Goal: Information Seeking & Learning: Learn about a topic

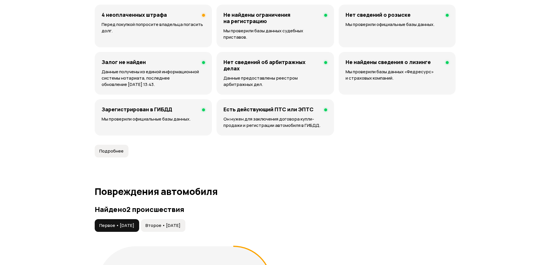
scroll to position [577, 0]
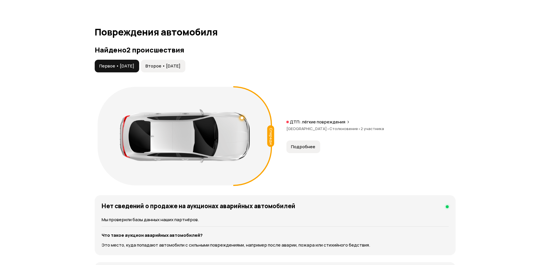
click at [180, 63] on span "Второе • 27 сен 2024" at bounding box center [163, 66] width 35 height 6
click at [131, 63] on span "Первое • 02 авг 2024" at bounding box center [116, 66] width 35 height 6
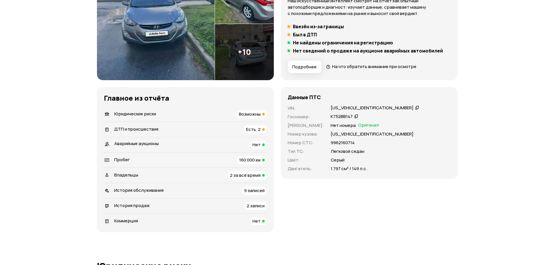
scroll to position [0, 0]
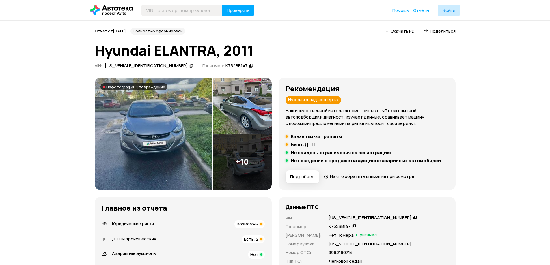
click at [174, 126] on img at bounding box center [154, 134] width 118 height 113
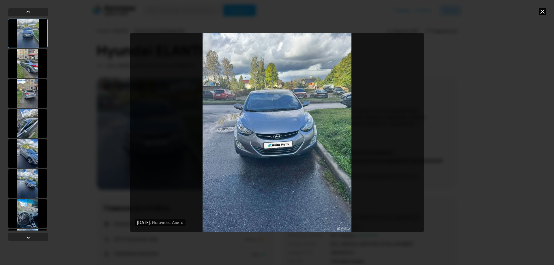
click at [34, 64] on div at bounding box center [27, 63] width 39 height 29
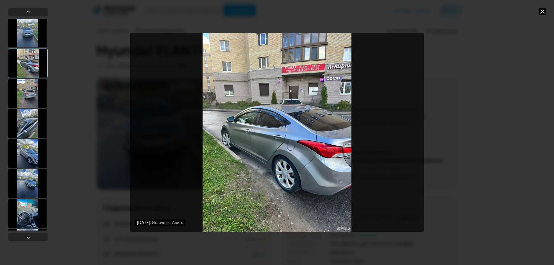
click at [32, 92] on div at bounding box center [27, 93] width 39 height 29
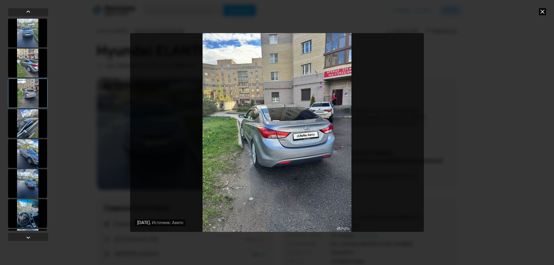
click at [33, 120] on div at bounding box center [27, 123] width 39 height 29
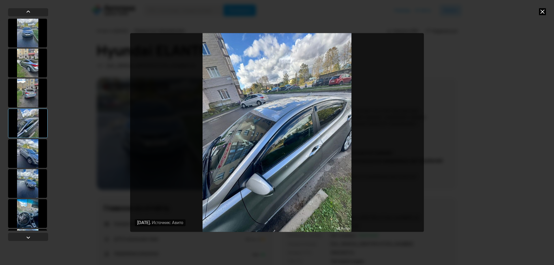
click at [30, 149] on div at bounding box center [27, 153] width 39 height 29
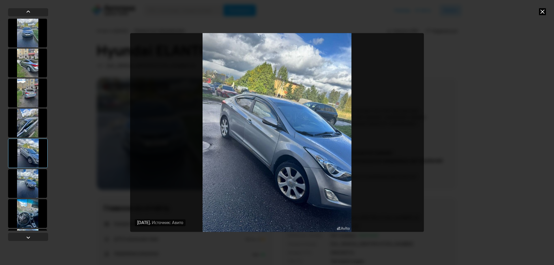
click at [31, 180] on div at bounding box center [27, 183] width 39 height 29
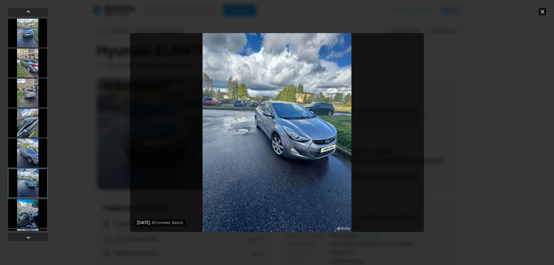
click at [27, 215] on div at bounding box center [27, 213] width 39 height 29
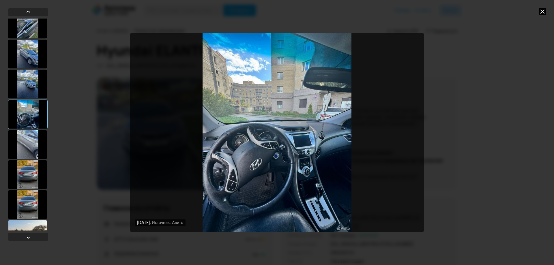
scroll to position [115, 0]
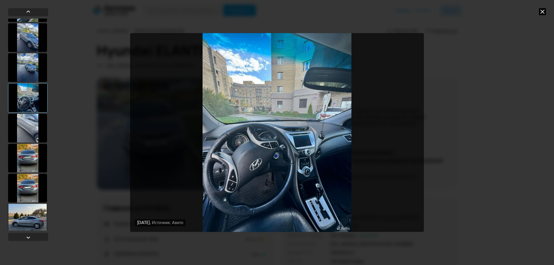
click at [26, 134] on div at bounding box center [27, 128] width 39 height 29
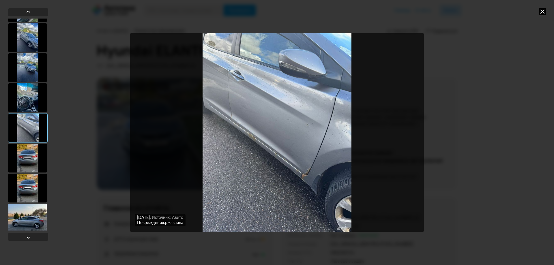
click at [27, 155] on div at bounding box center [27, 158] width 39 height 29
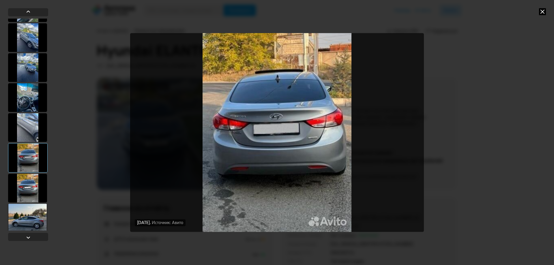
click at [34, 181] on div at bounding box center [27, 188] width 39 height 29
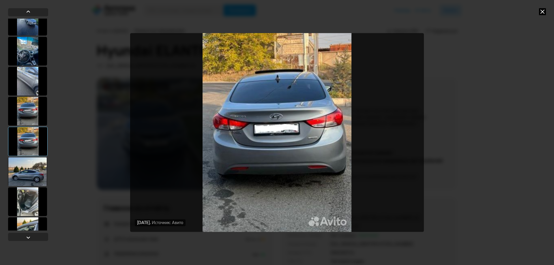
scroll to position [179, 0]
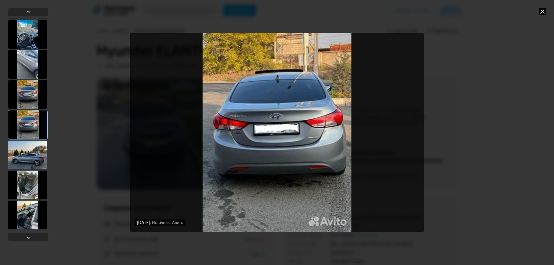
click at [32, 162] on div at bounding box center [27, 155] width 39 height 29
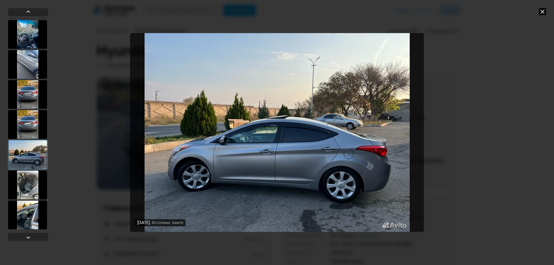
click at [28, 178] on div at bounding box center [27, 185] width 39 height 29
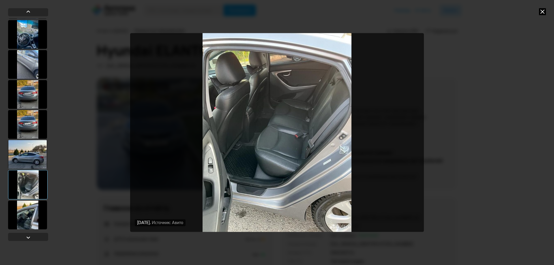
click at [30, 203] on div at bounding box center [27, 215] width 39 height 29
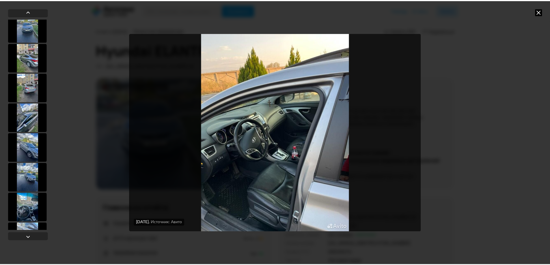
scroll to position [0, 0]
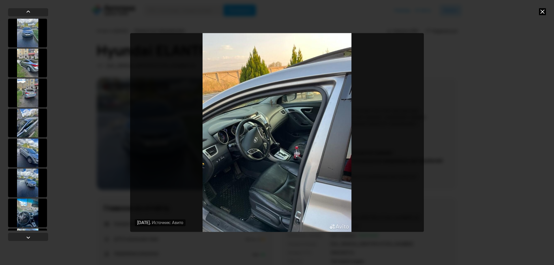
click at [542, 12] on icon at bounding box center [542, 11] width 7 height 7
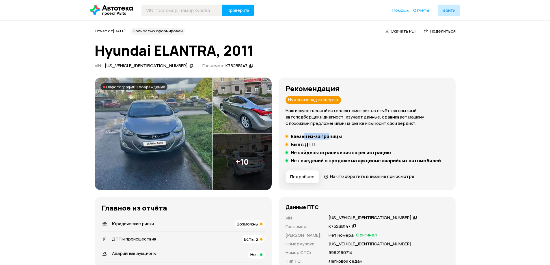
drag, startPoint x: 330, startPoint y: 136, endPoint x: 301, endPoint y: 137, distance: 28.6
click at [304, 137] on h5 "Ввезён из-за границы" at bounding box center [316, 137] width 51 height 6
click at [296, 137] on h5 "Ввезён из-за границы" at bounding box center [316, 137] width 51 height 6
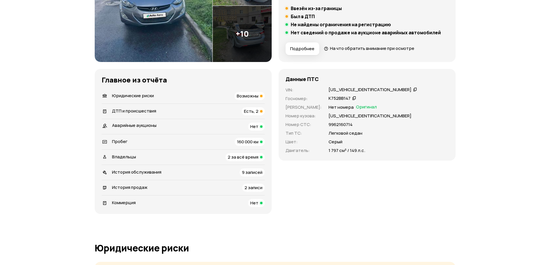
scroll to position [144, 0]
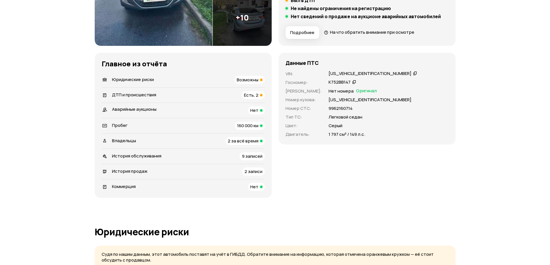
click at [248, 81] on span "Возможны" at bounding box center [248, 80] width 22 height 6
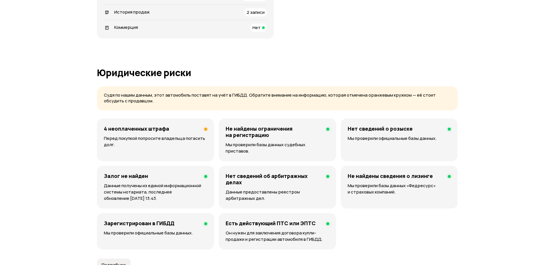
scroll to position [371, 0]
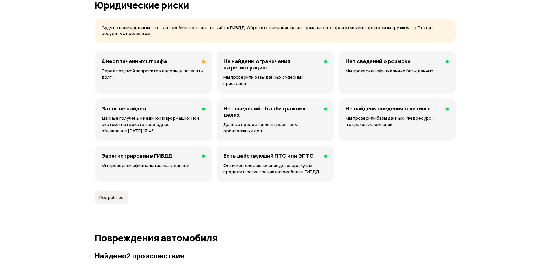
click at [178, 74] on p "Перед покупкой попросите владельца погасить долг." at bounding box center [153, 74] width 103 height 13
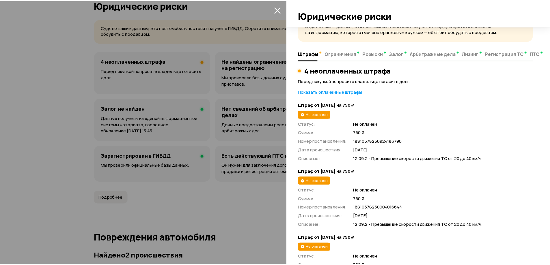
scroll to position [0, 0]
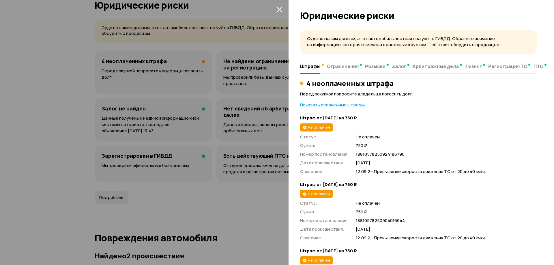
click at [274, 7] on div at bounding box center [277, 132] width 554 height 265
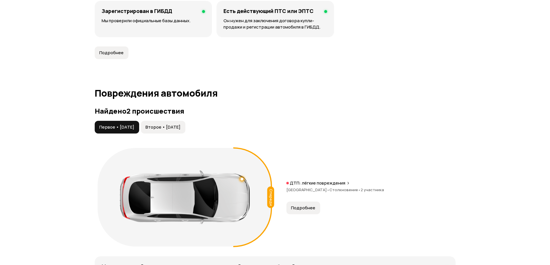
scroll to position [516, 0]
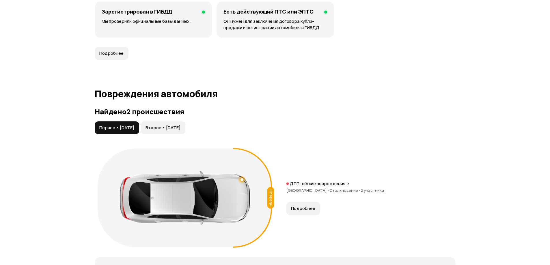
click at [185, 125] on button "Второе • 27 сен 2024" at bounding box center [163, 128] width 44 height 13
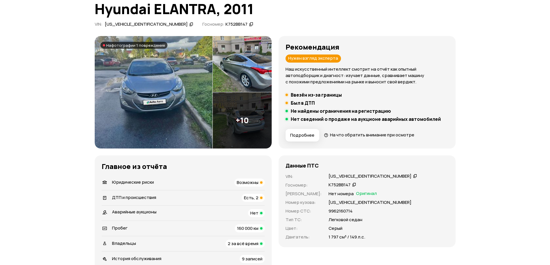
scroll to position [54, 0]
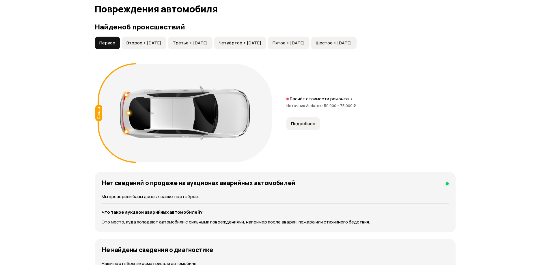
scroll to position [606, 0]
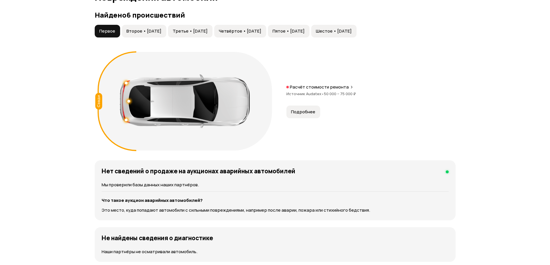
click at [159, 30] on span "Второе • 06 июн 2016" at bounding box center [143, 31] width 35 height 6
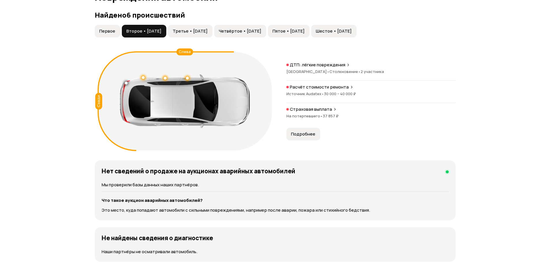
click at [208, 32] on span "Третье • 12 июн 2017" at bounding box center [190, 31] width 35 height 6
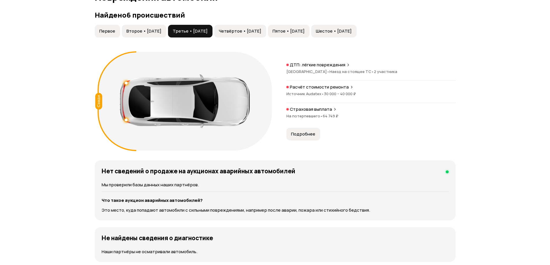
click at [262, 34] on button "Четвёртое • 18 июл 2017" at bounding box center [240, 31] width 52 height 13
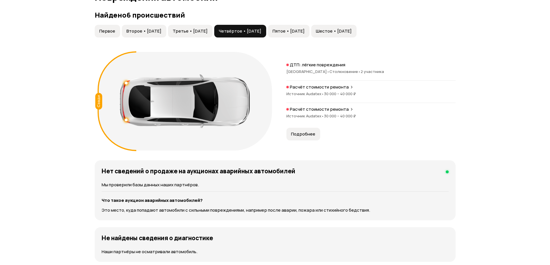
click at [305, 34] on span "Пятое • 02 окт 2021" at bounding box center [289, 31] width 32 height 6
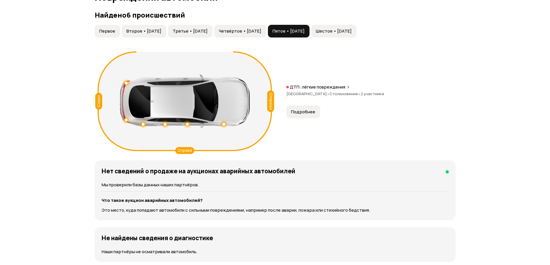
click at [357, 28] on button "Шестое • 01 июл 2024" at bounding box center [333, 31] width 45 height 13
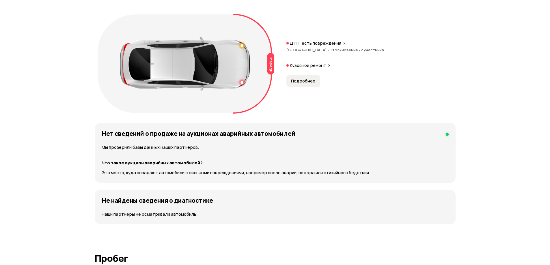
scroll to position [635, 0]
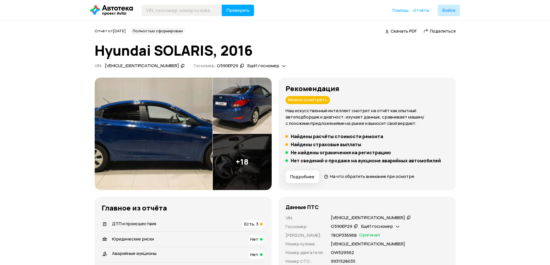
drag, startPoint x: 493, startPoint y: 146, endPoint x: 478, endPoint y: 143, distance: 15.7
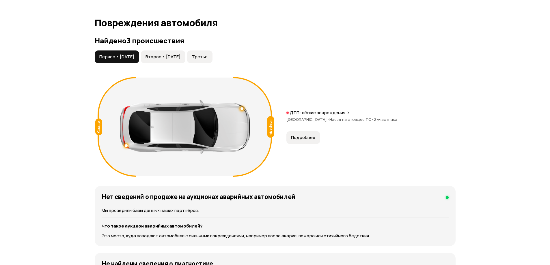
scroll to position [577, 0]
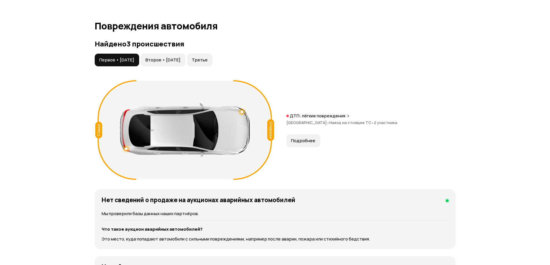
click at [161, 61] on span "Второе • 06 дек 2018" at bounding box center [163, 60] width 35 height 6
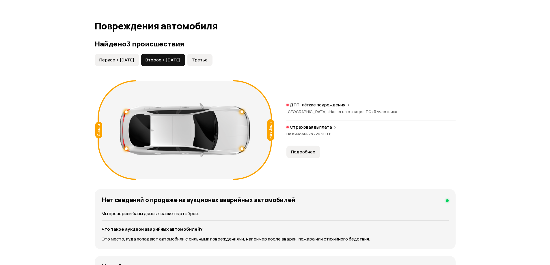
click at [208, 57] on span "Третье" at bounding box center [200, 60] width 16 height 6
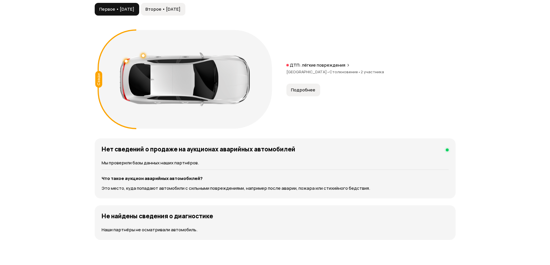
scroll to position [577, 0]
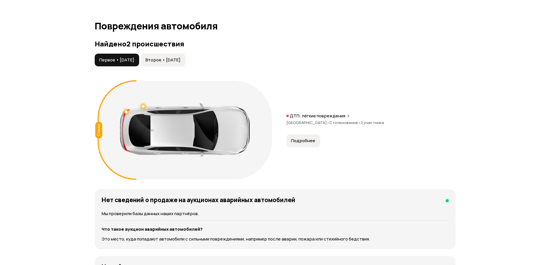
click at [174, 60] on span "Второе • 22 мар 2021" at bounding box center [163, 60] width 35 height 6
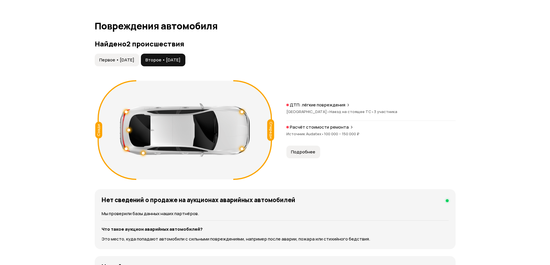
click at [120, 59] on span "Первое • 27 окт 2020" at bounding box center [116, 60] width 35 height 6
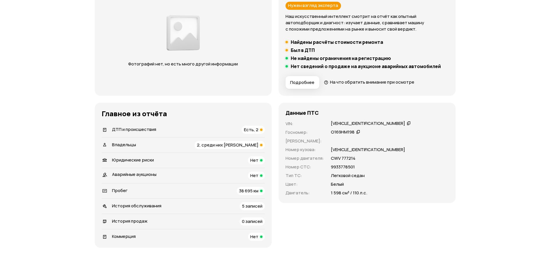
scroll to position [0, 0]
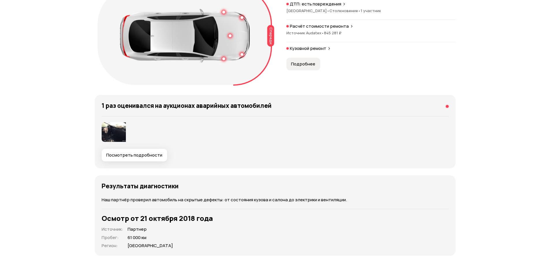
scroll to position [693, 0]
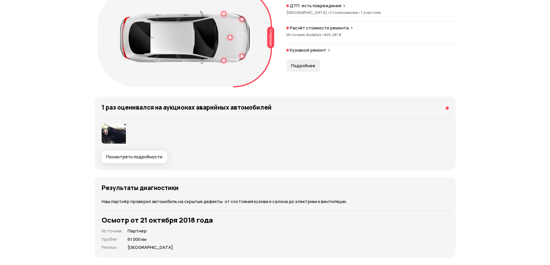
click at [117, 135] on img at bounding box center [114, 134] width 24 height 20
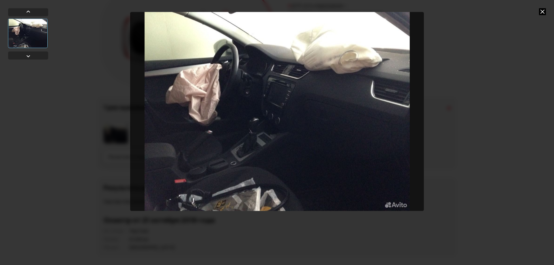
click at [541, 12] on icon at bounding box center [542, 11] width 7 height 7
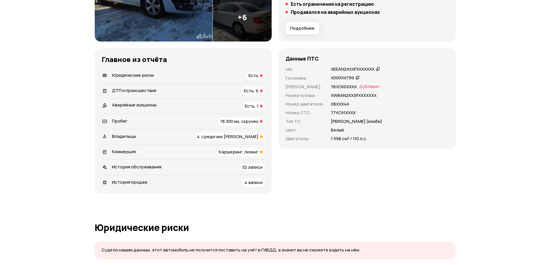
scroll to position [29, 0]
